Goal: Find specific fact: Find specific fact

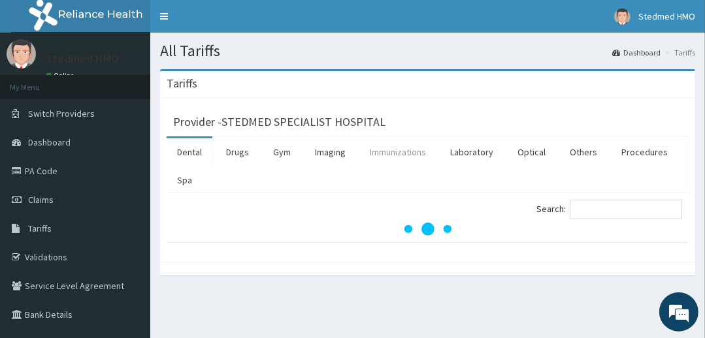
click at [409, 151] on link "Immunizations" at bounding box center [397, 151] width 77 height 27
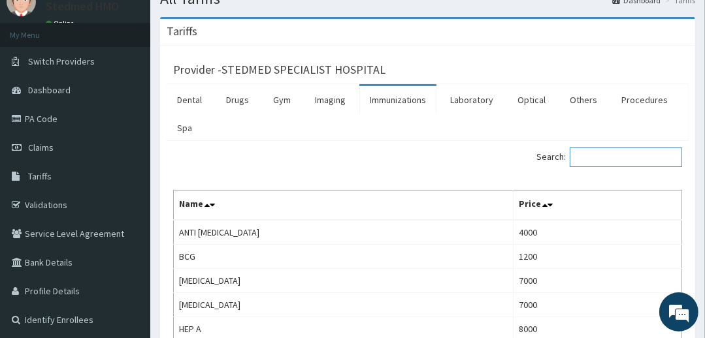
click at [601, 154] on input "Search:" at bounding box center [626, 158] width 112 height 20
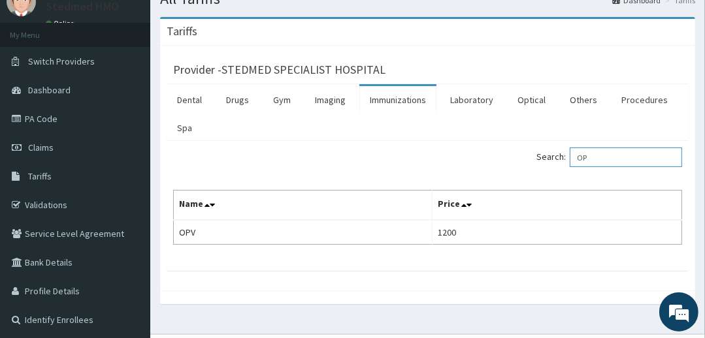
type input "O"
type input "R"
type input "P"
type input "PCV"
